Goal: Obtain resource: Download file/media

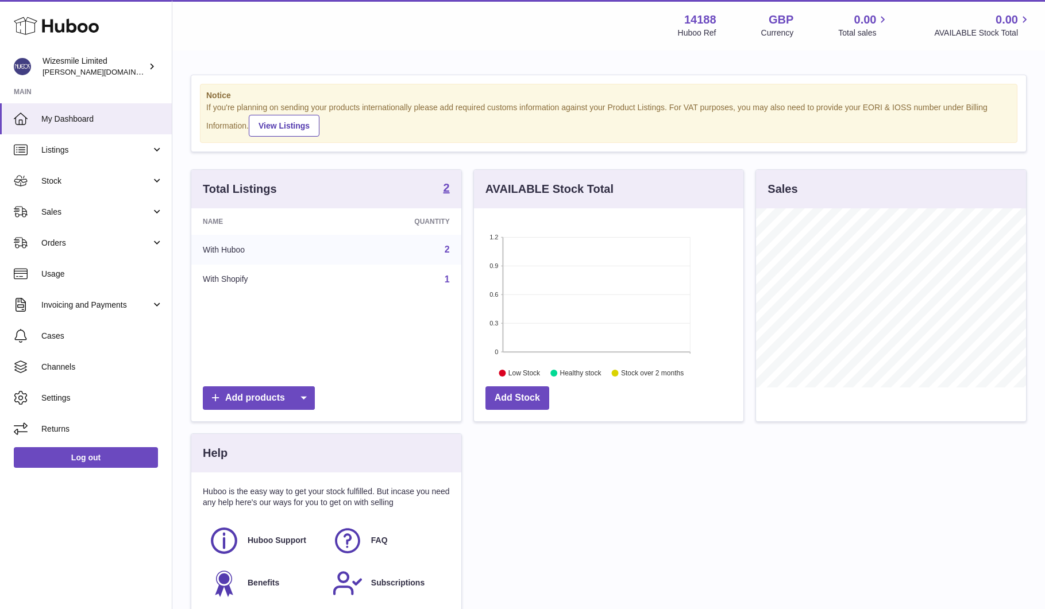
scroll to position [179, 269]
click at [51, 243] on span "Orders" at bounding box center [96, 243] width 110 height 11
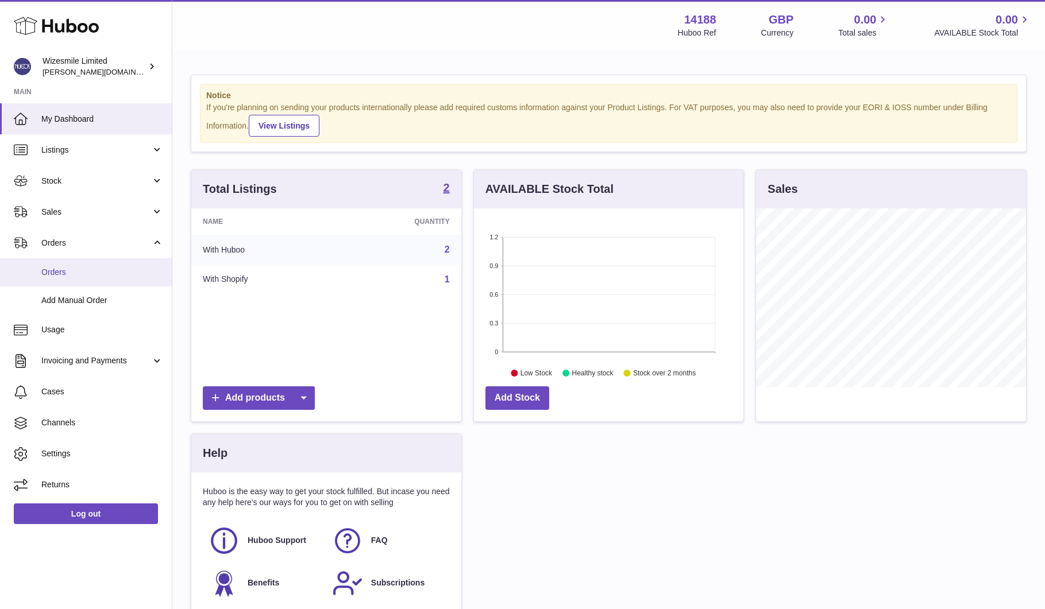
click at [54, 265] on link "Orders" at bounding box center [86, 272] width 172 height 28
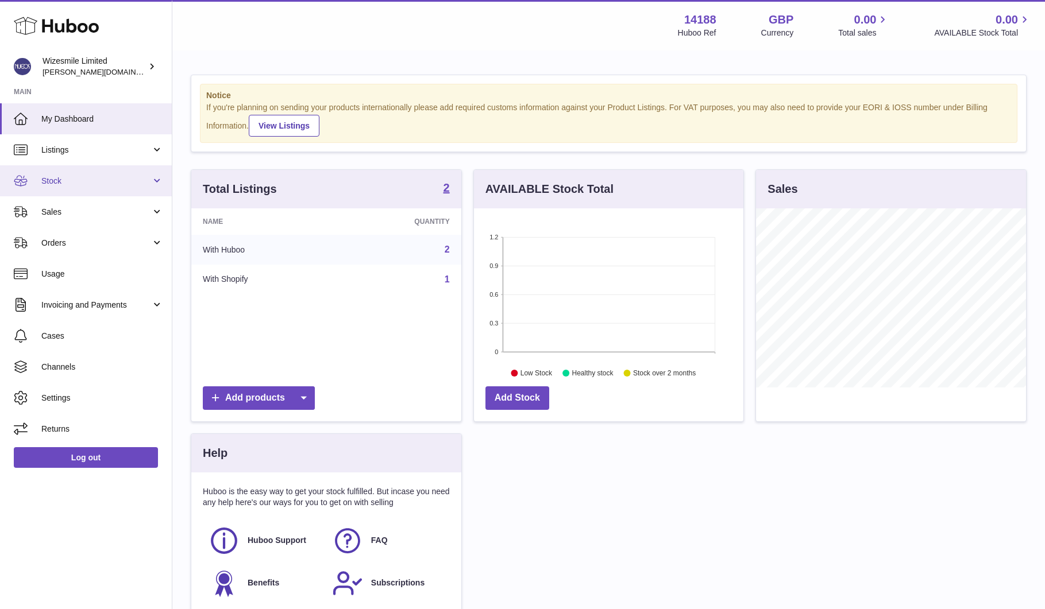
click at [59, 179] on span "Stock" at bounding box center [96, 181] width 110 height 11
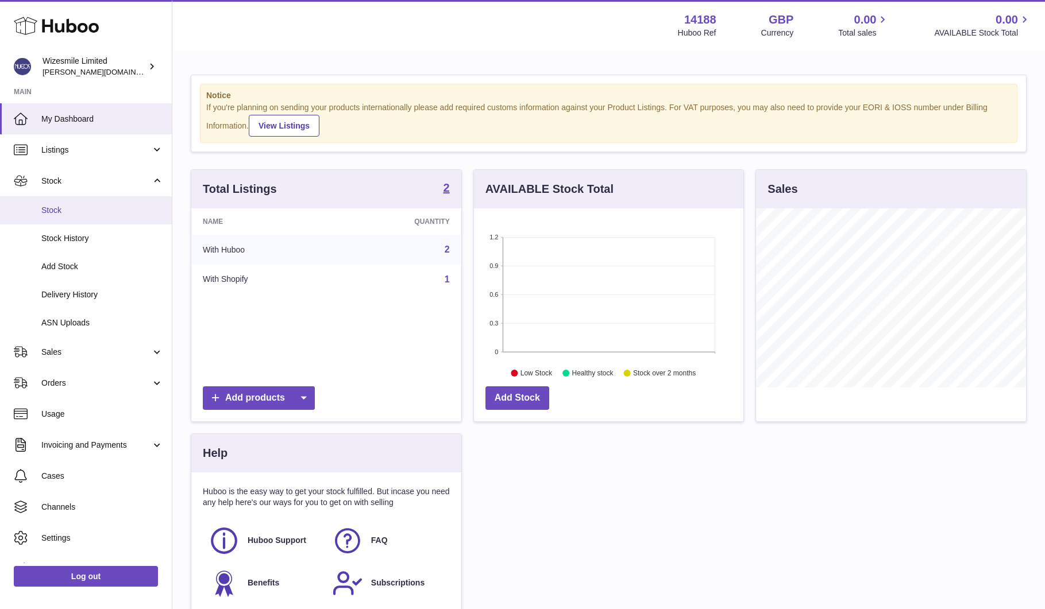
click at [49, 214] on span "Stock" at bounding box center [102, 210] width 122 height 11
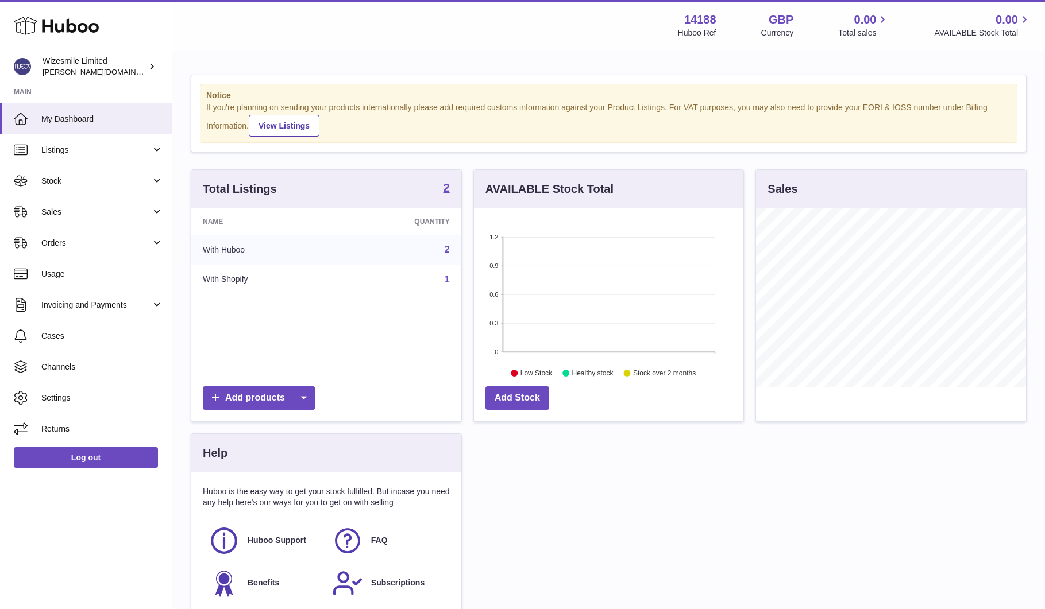
scroll to position [179, 269]
click at [54, 179] on span "Stock" at bounding box center [96, 181] width 110 height 11
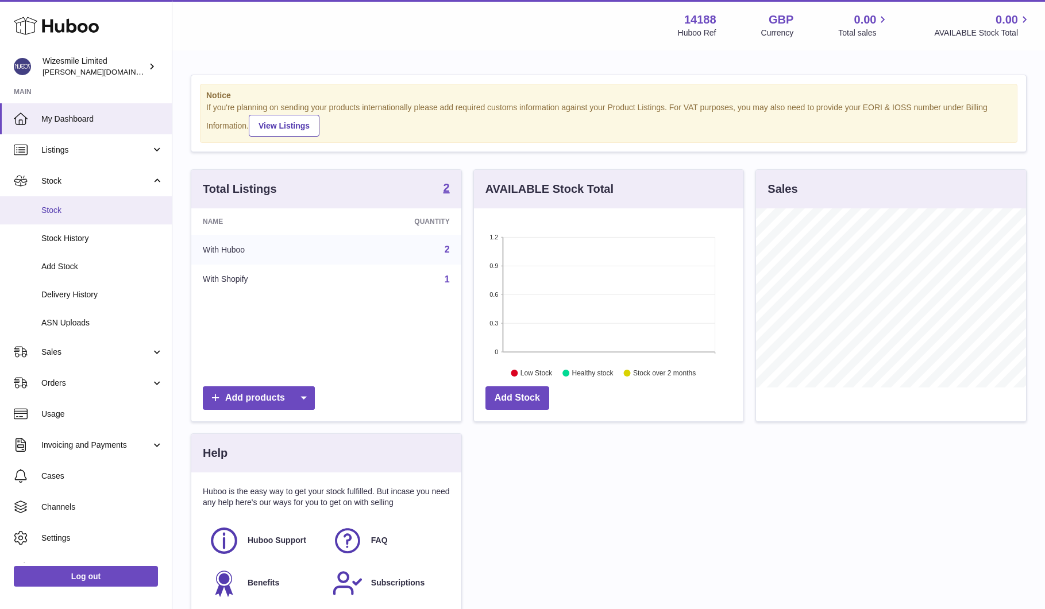
click at [53, 211] on span "Stock" at bounding box center [102, 210] width 122 height 11
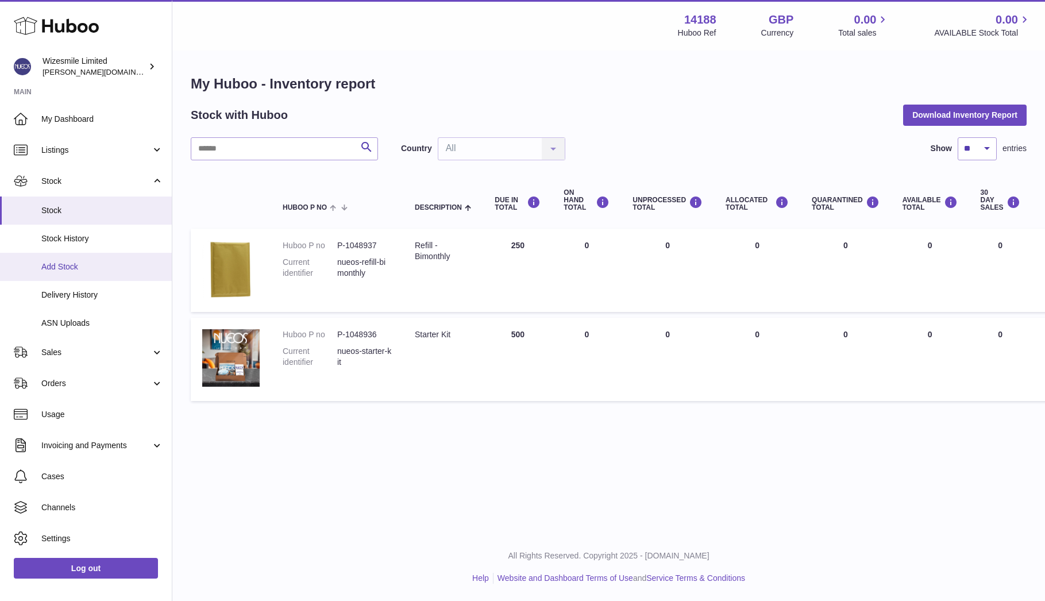
click at [54, 267] on span "Add Stock" at bounding box center [102, 266] width 122 height 11
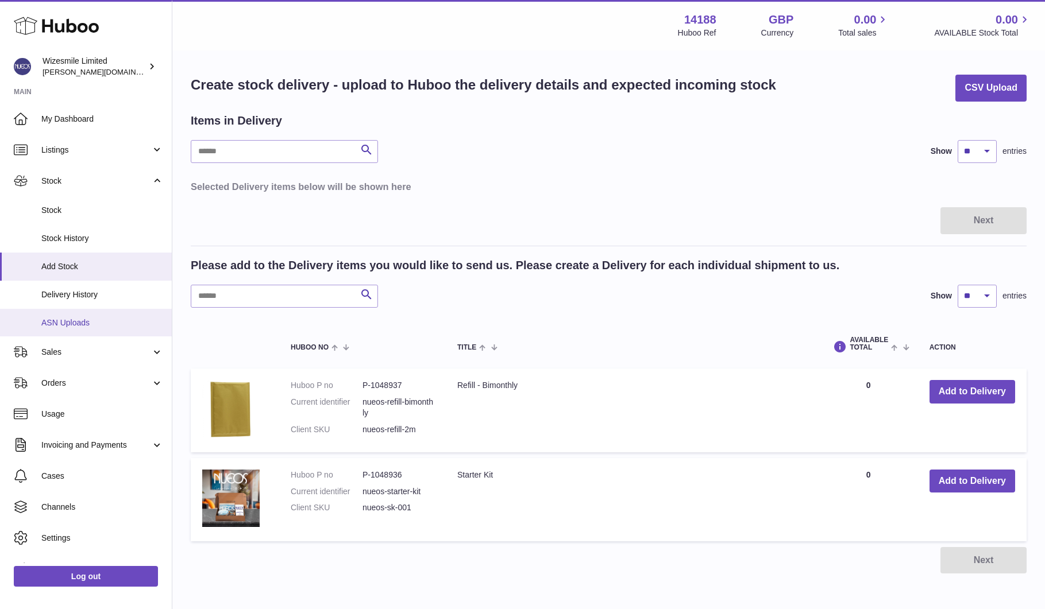
click at [65, 326] on span "ASN Uploads" at bounding box center [102, 323] width 122 height 11
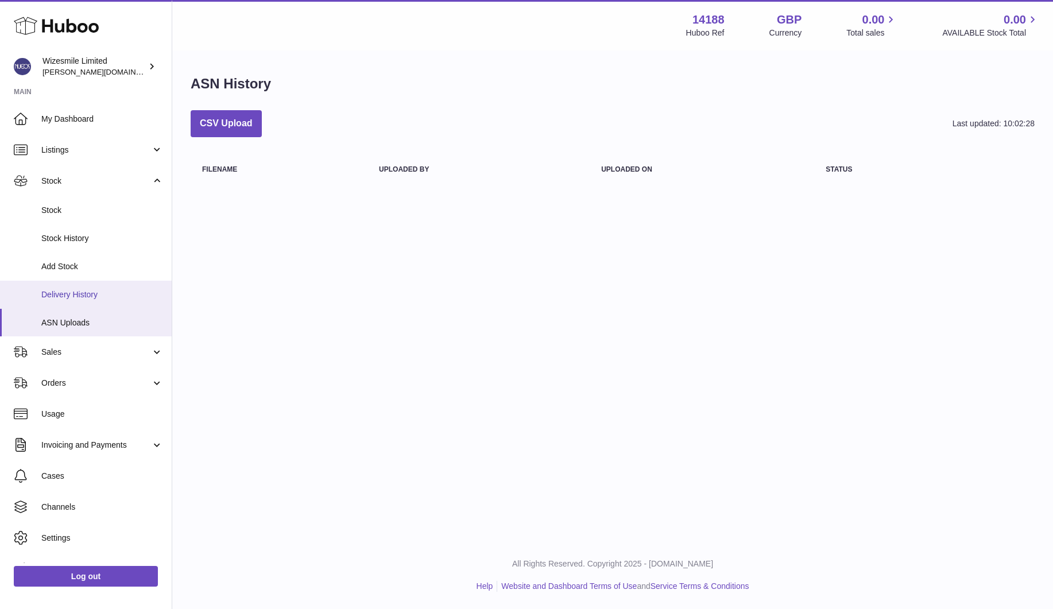
click at [59, 292] on span "Delivery History" at bounding box center [102, 294] width 122 height 11
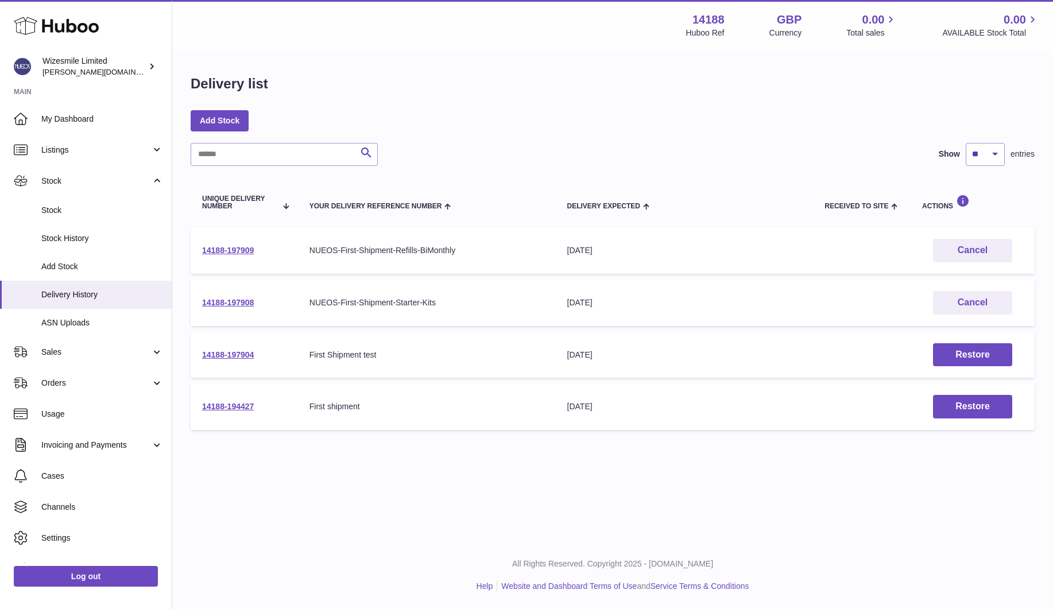
click at [403, 522] on div "Menu Huboo 14188 Huboo Ref GBP Currency 0.00 Total sales 0.00 AVAILABLE Stock T…" at bounding box center [612, 271] width 881 height 542
click at [152, 183] on link "Stock" at bounding box center [86, 180] width 172 height 31
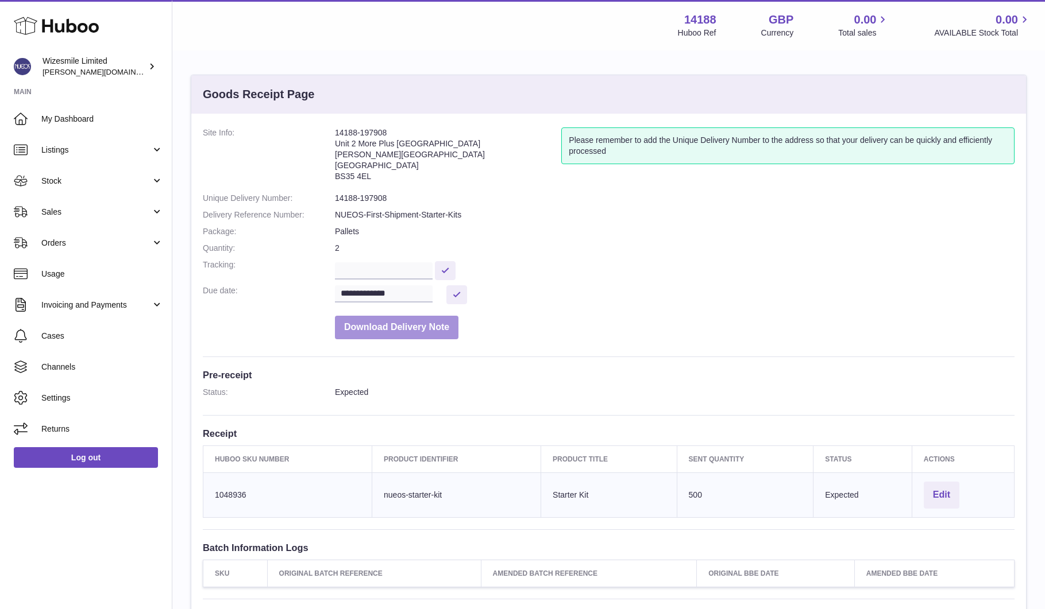
click at [416, 324] on button "Download Delivery Note" at bounding box center [396, 328] width 123 height 24
click at [391, 329] on button "Download Delivery Note" at bounding box center [396, 328] width 123 height 24
